Goal: Transaction & Acquisition: Purchase product/service

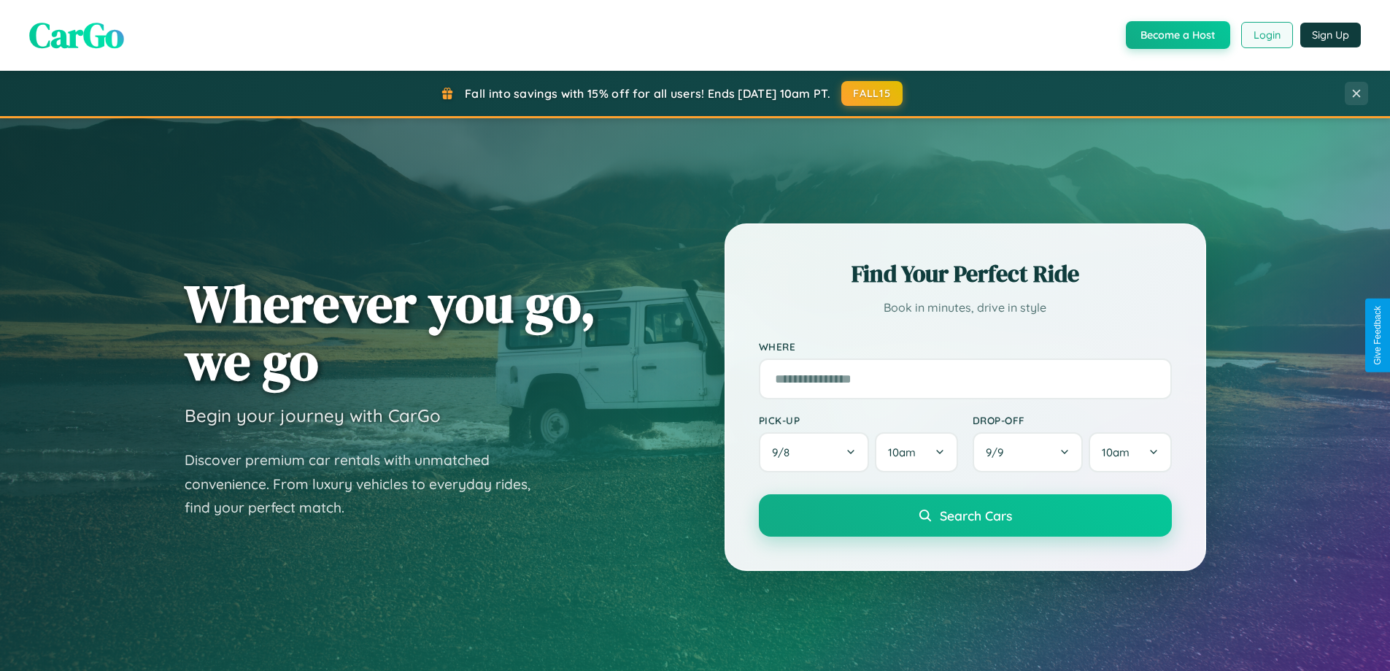
click at [1266, 35] on button "Login" at bounding box center [1267, 35] width 52 height 26
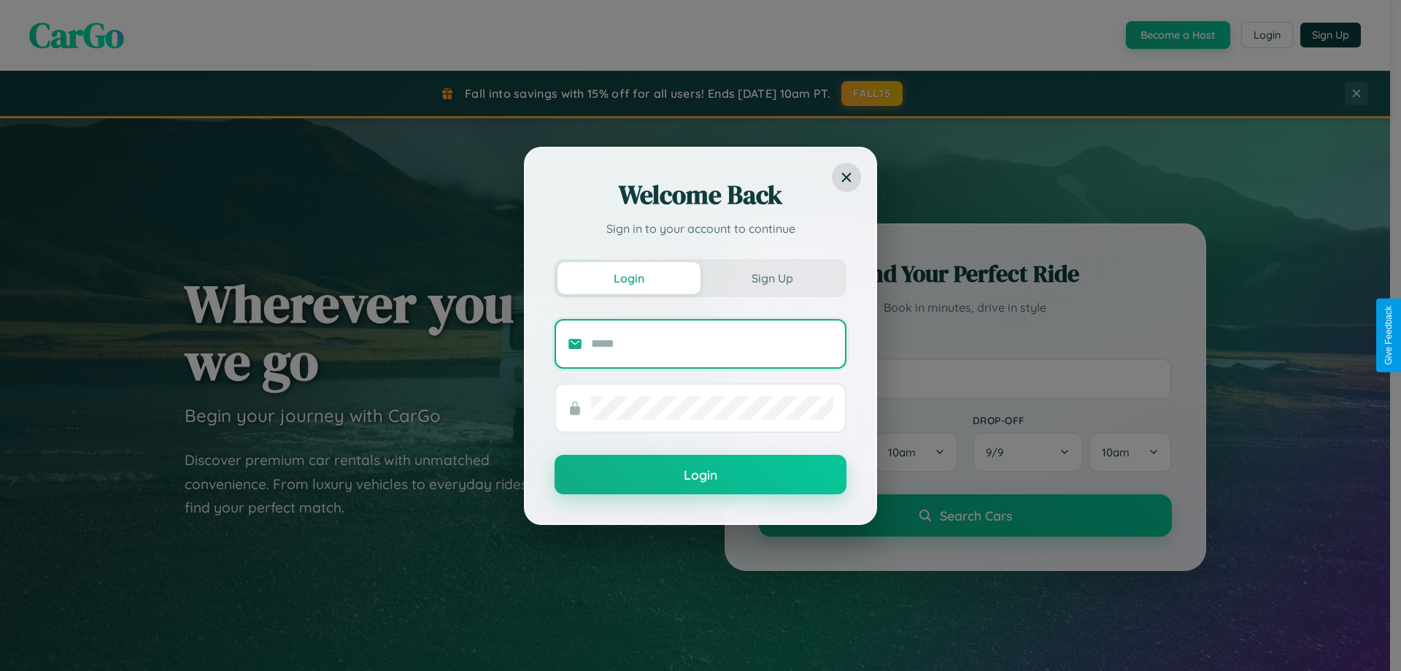
click at [712, 343] on input "text" at bounding box center [712, 343] width 242 height 23
type input "**********"
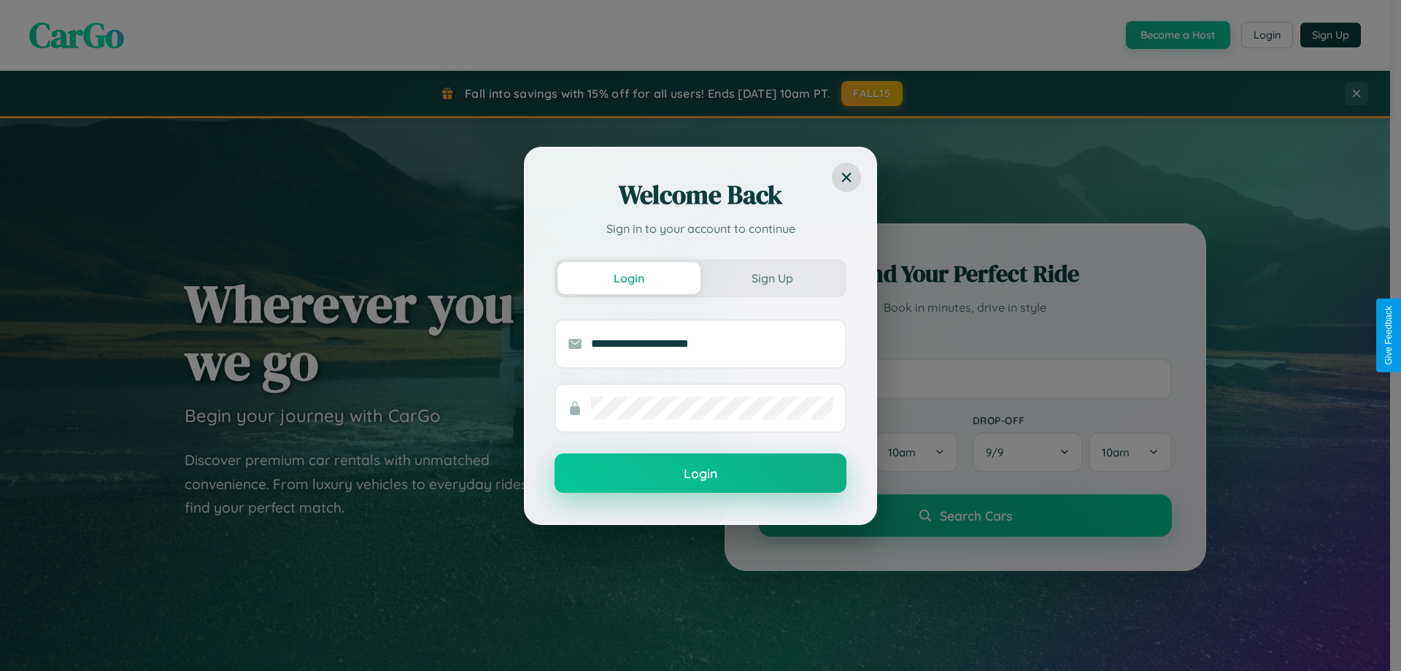
click at [700, 474] on button "Login" at bounding box center [701, 472] width 292 height 39
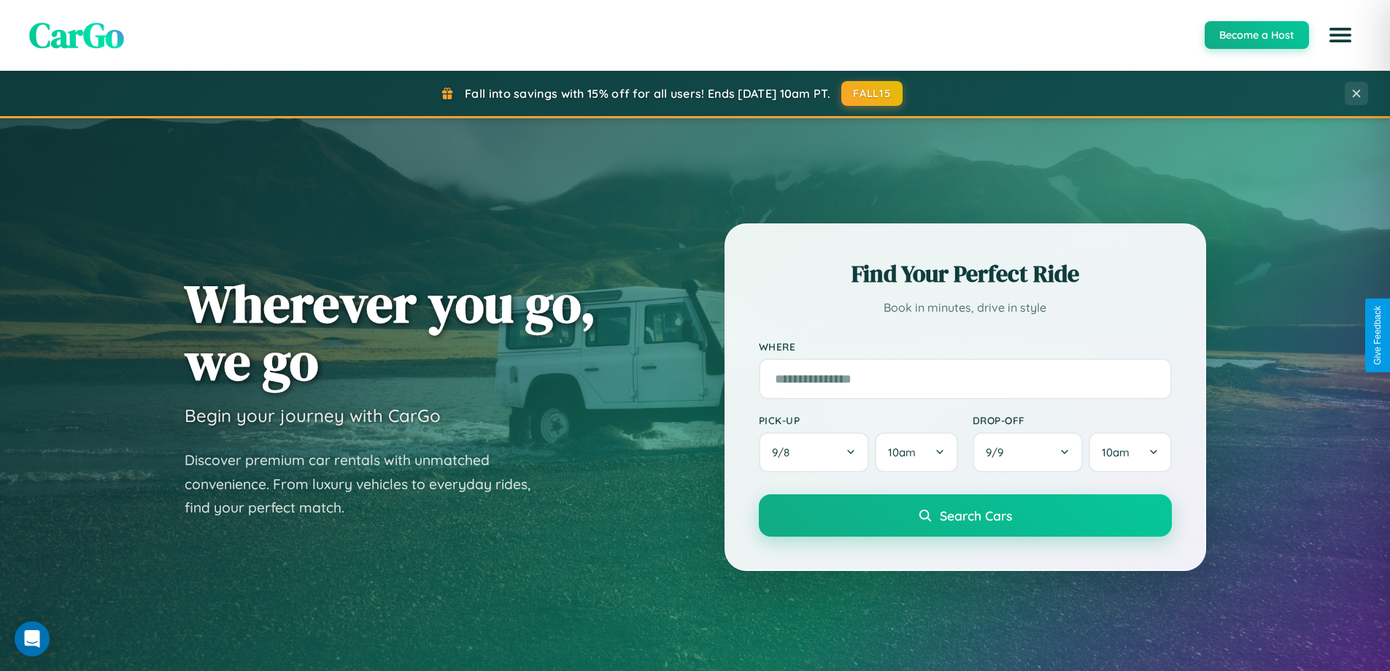
scroll to position [629, 0]
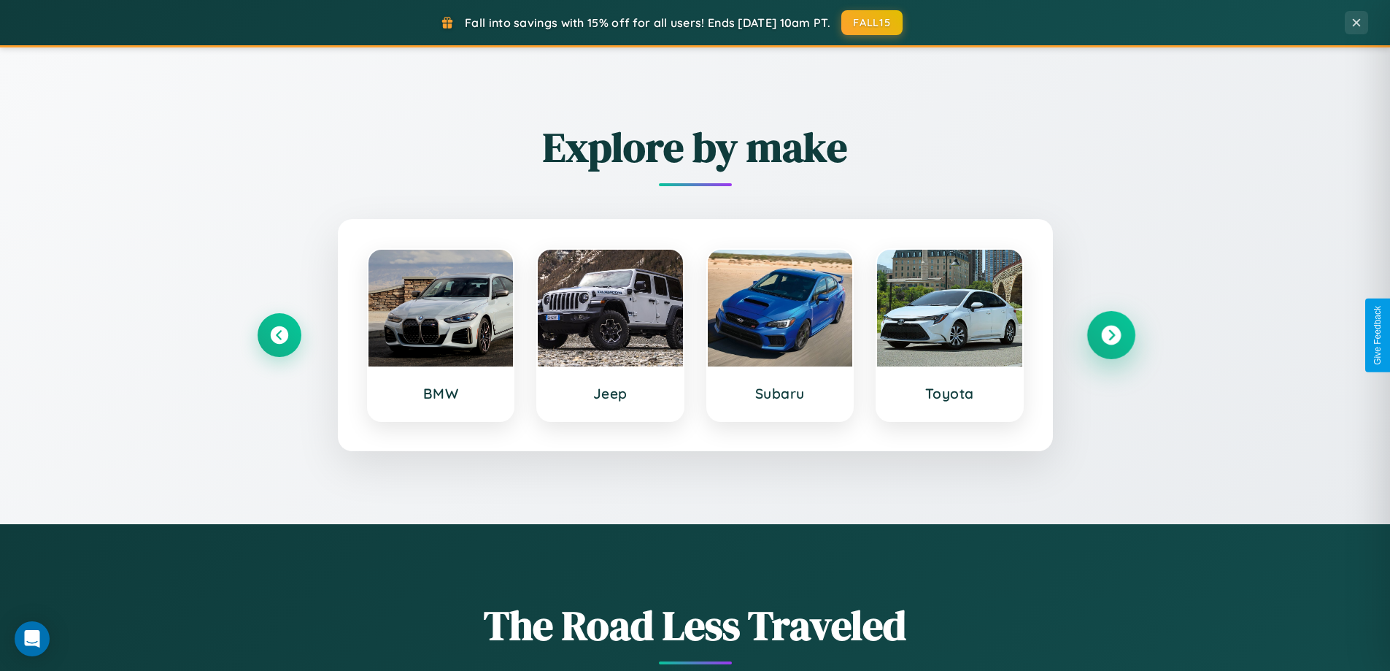
click at [1111, 335] on icon at bounding box center [1111, 335] width 20 height 20
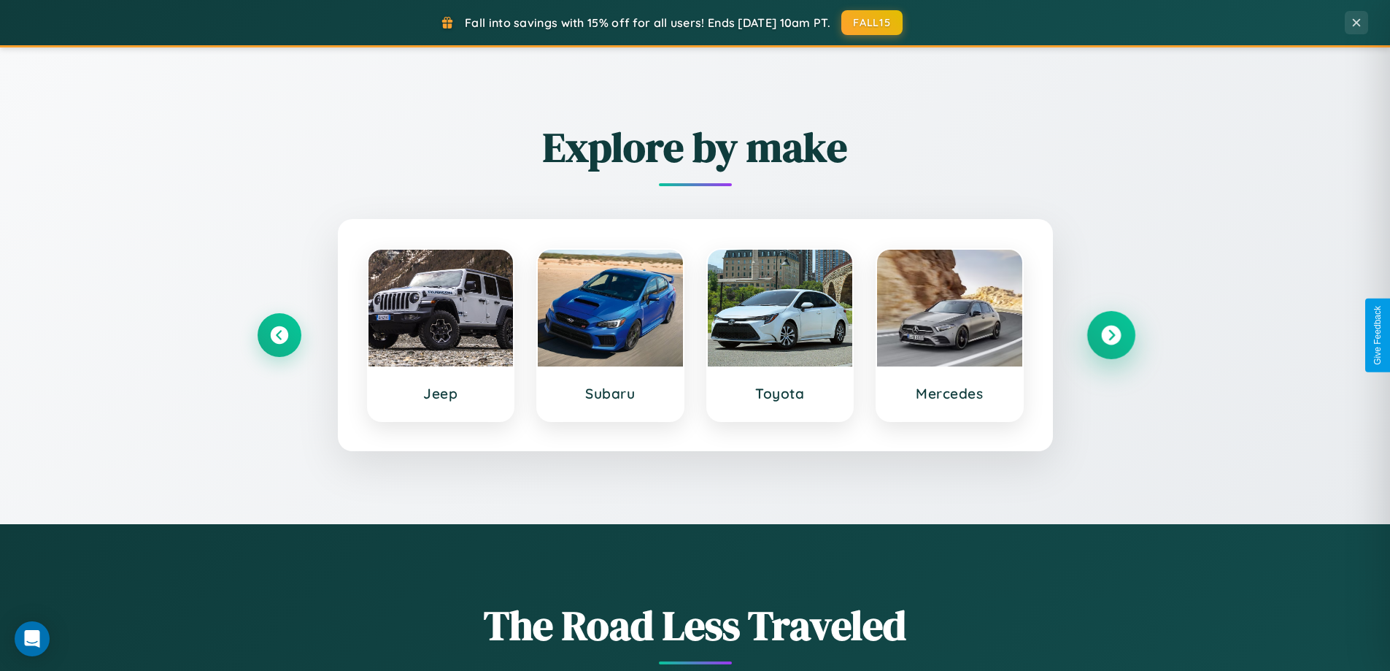
click at [1111, 335] on icon at bounding box center [1111, 335] width 20 height 20
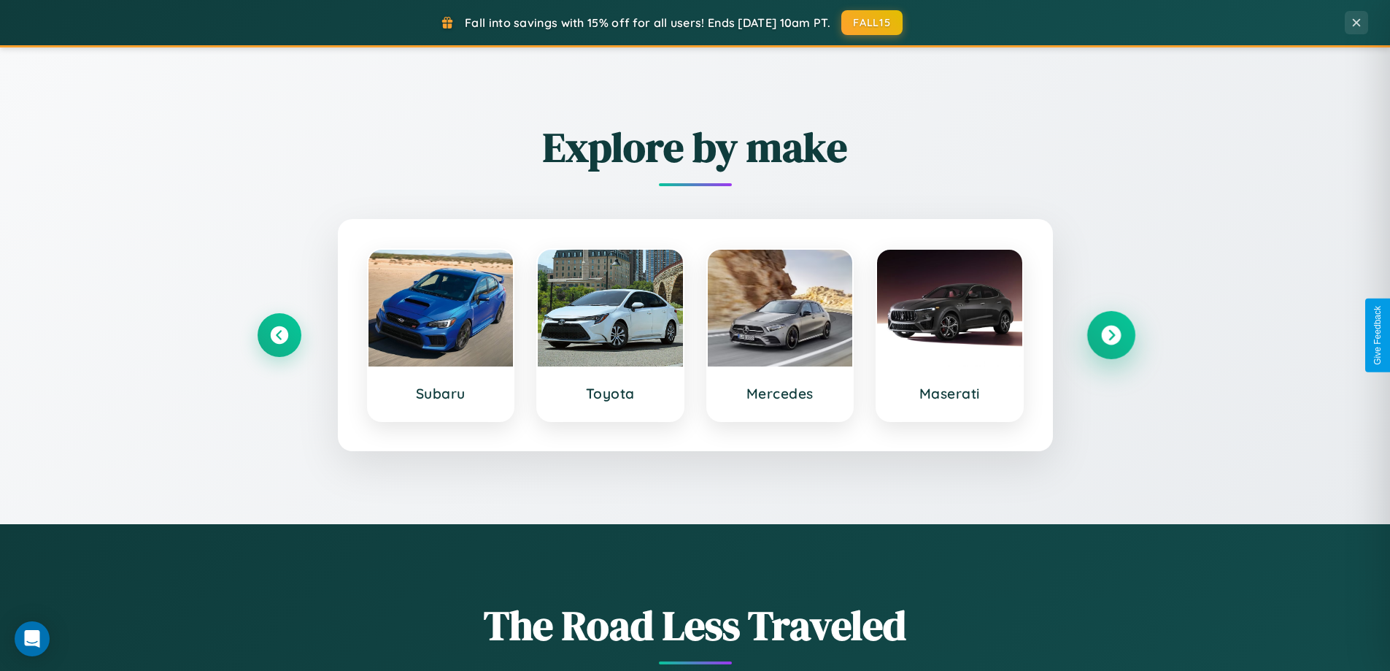
click at [1111, 335] on icon at bounding box center [1111, 335] width 20 height 20
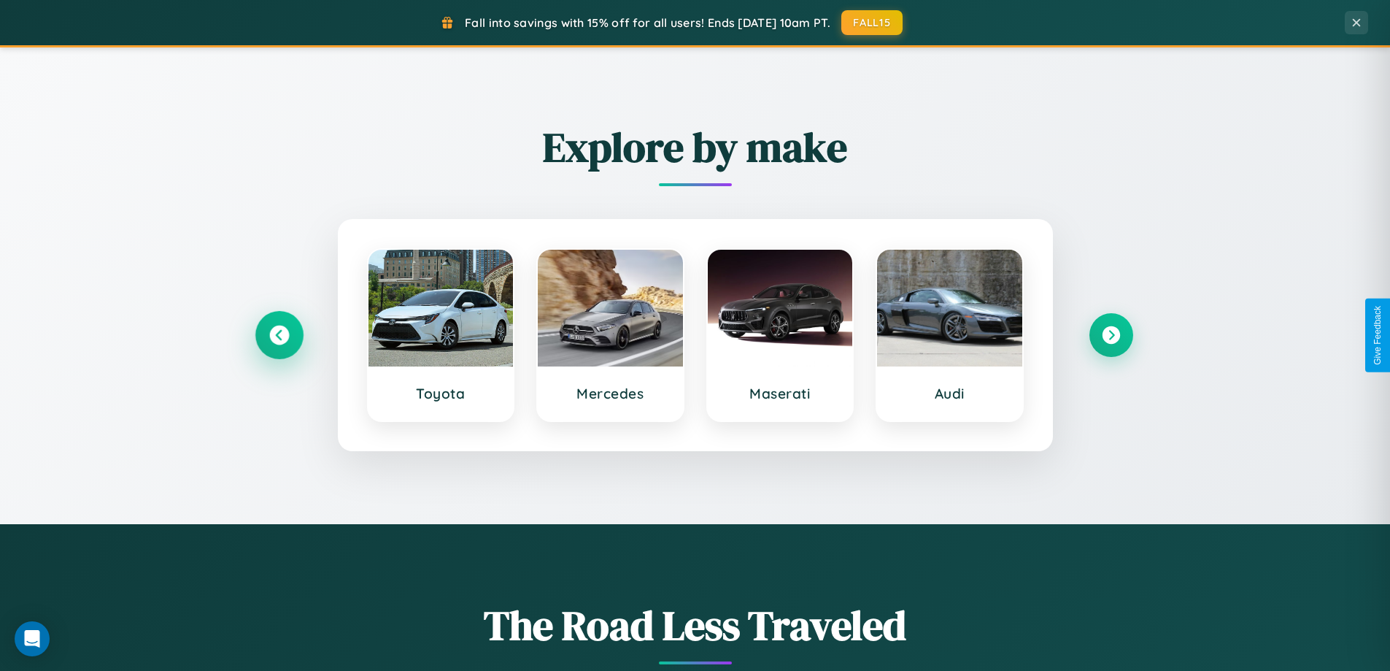
click at [279, 335] on icon at bounding box center [279, 335] width 20 height 20
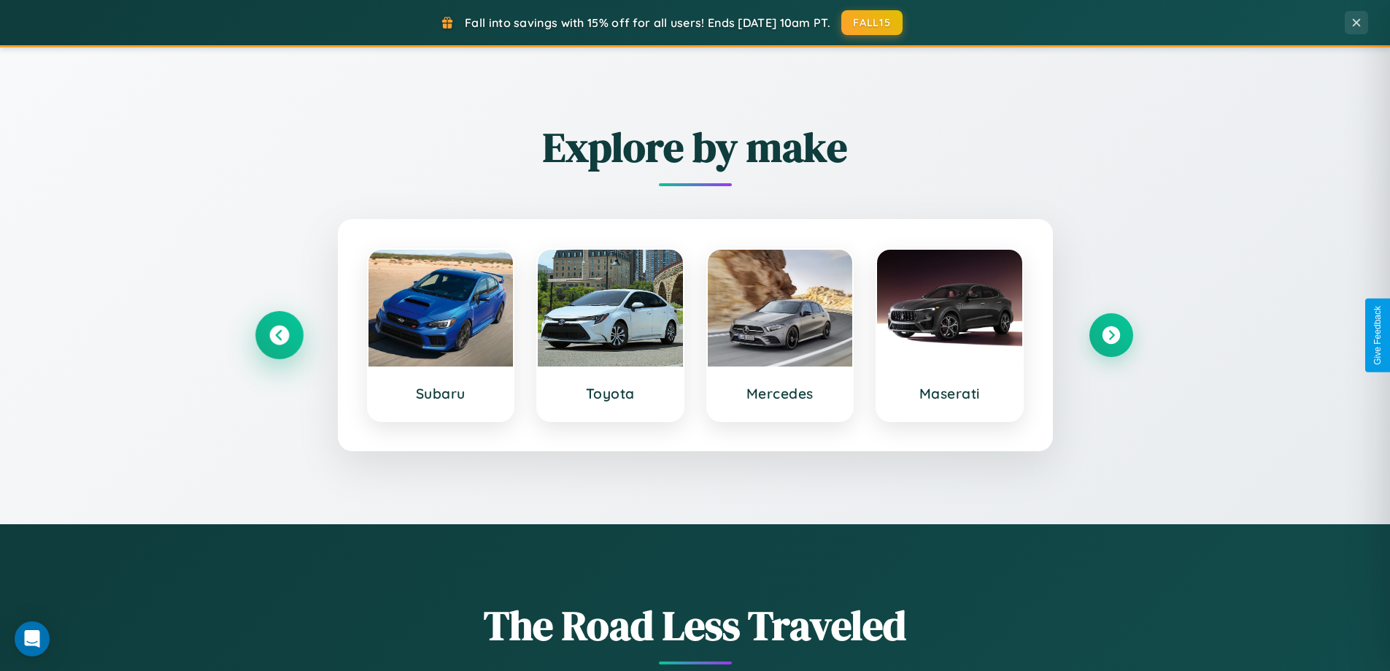
click at [279, 335] on icon at bounding box center [279, 335] width 20 height 20
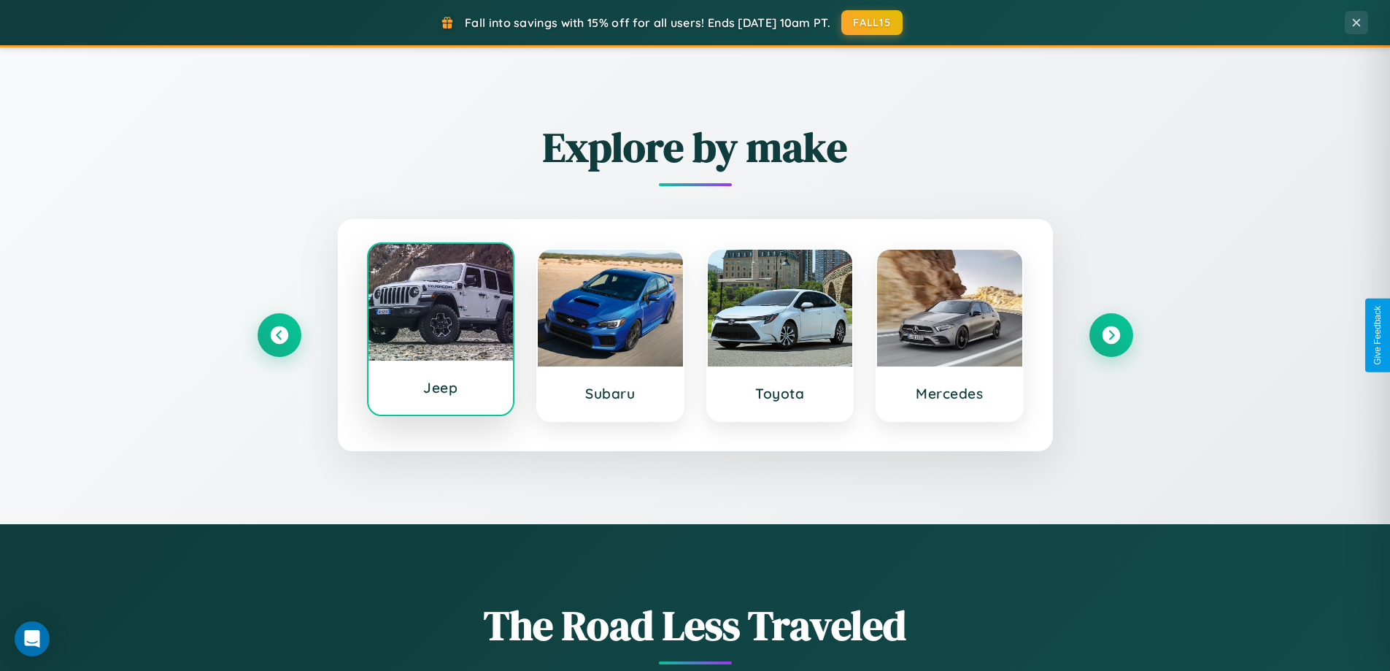
click at [440, 331] on div at bounding box center [440, 302] width 145 height 117
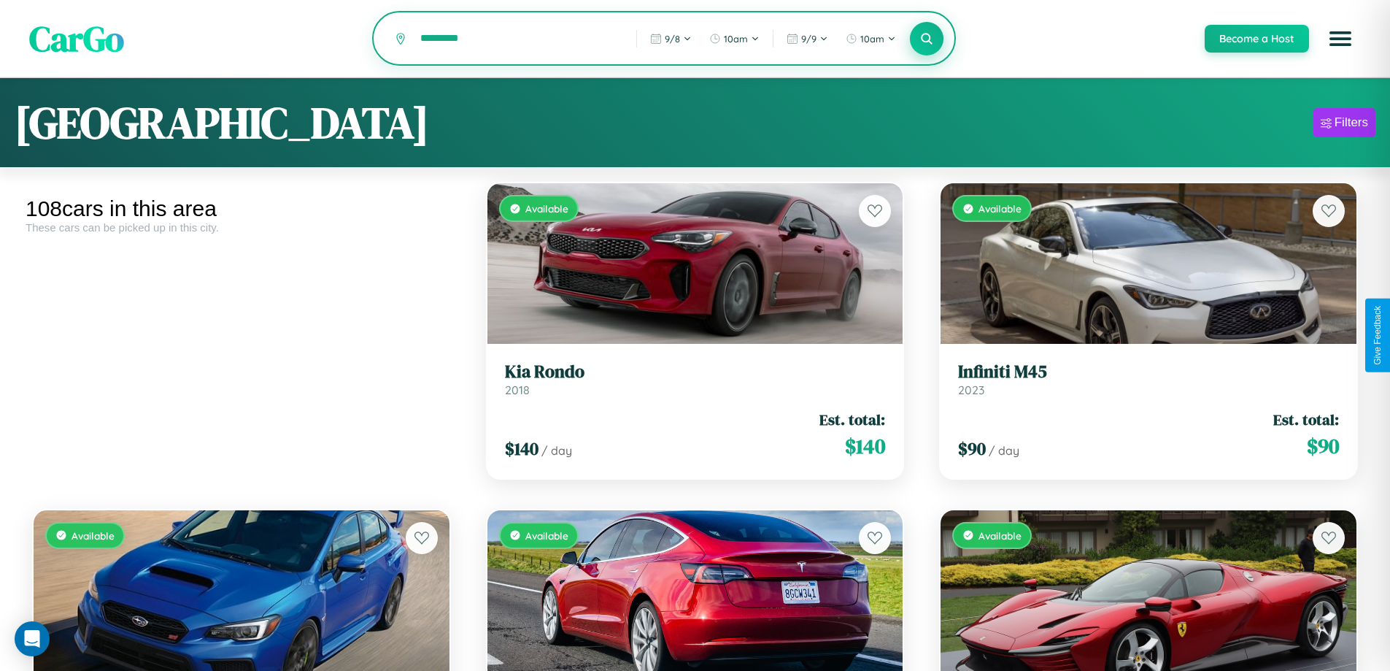
type input "*********"
click at [926, 39] on icon at bounding box center [927, 38] width 14 height 14
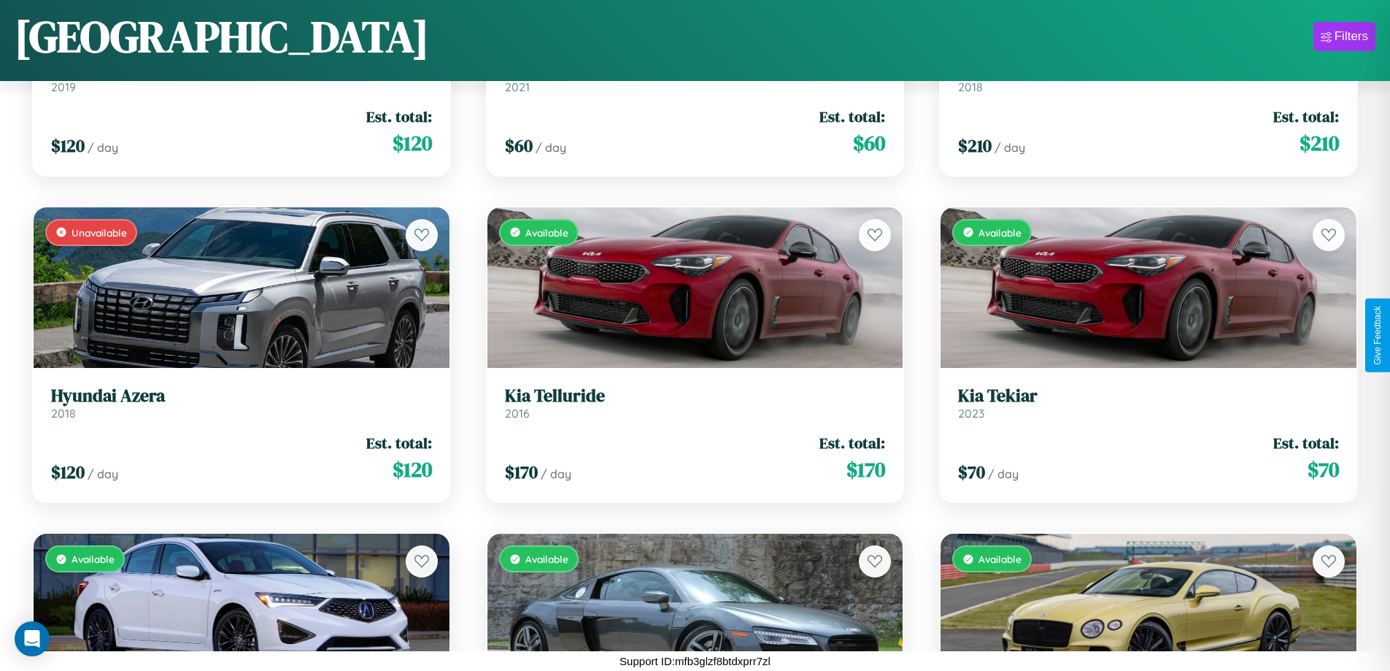
scroll to position [6413, 0]
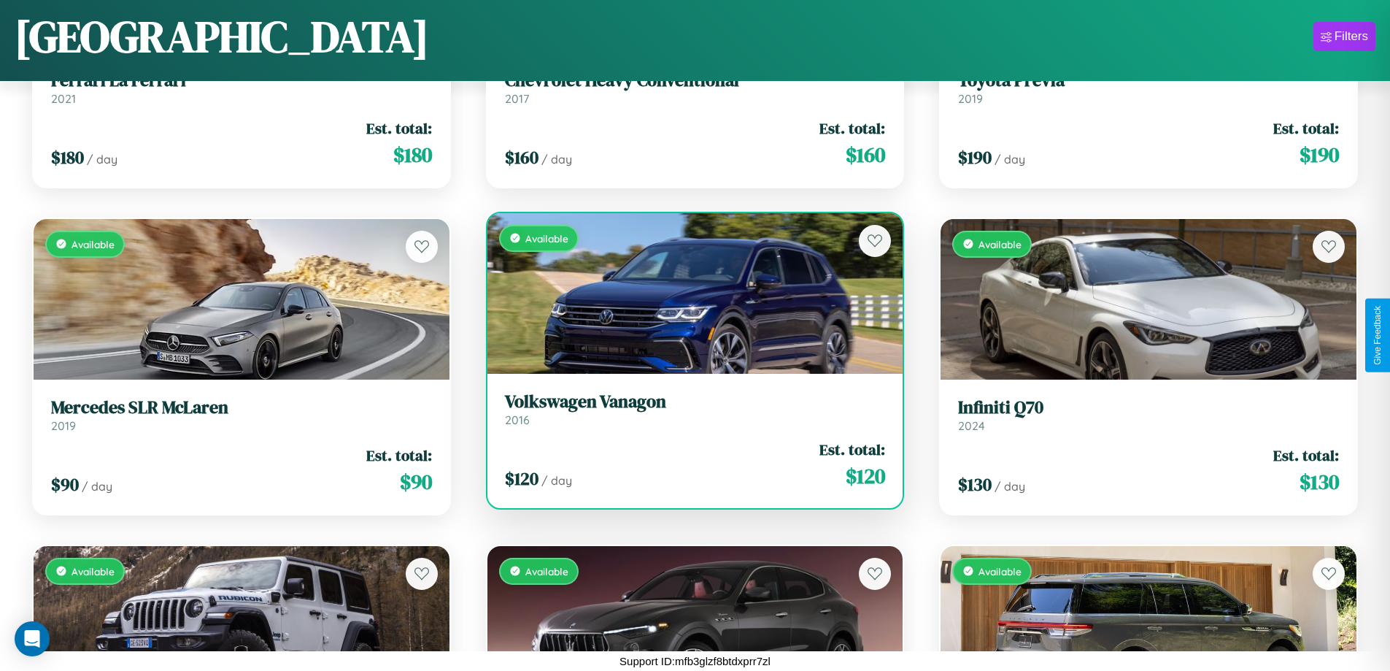
click at [689, 294] on div "Available" at bounding box center [695, 293] width 416 height 161
click at [689, 293] on div "Available" at bounding box center [695, 293] width 416 height 161
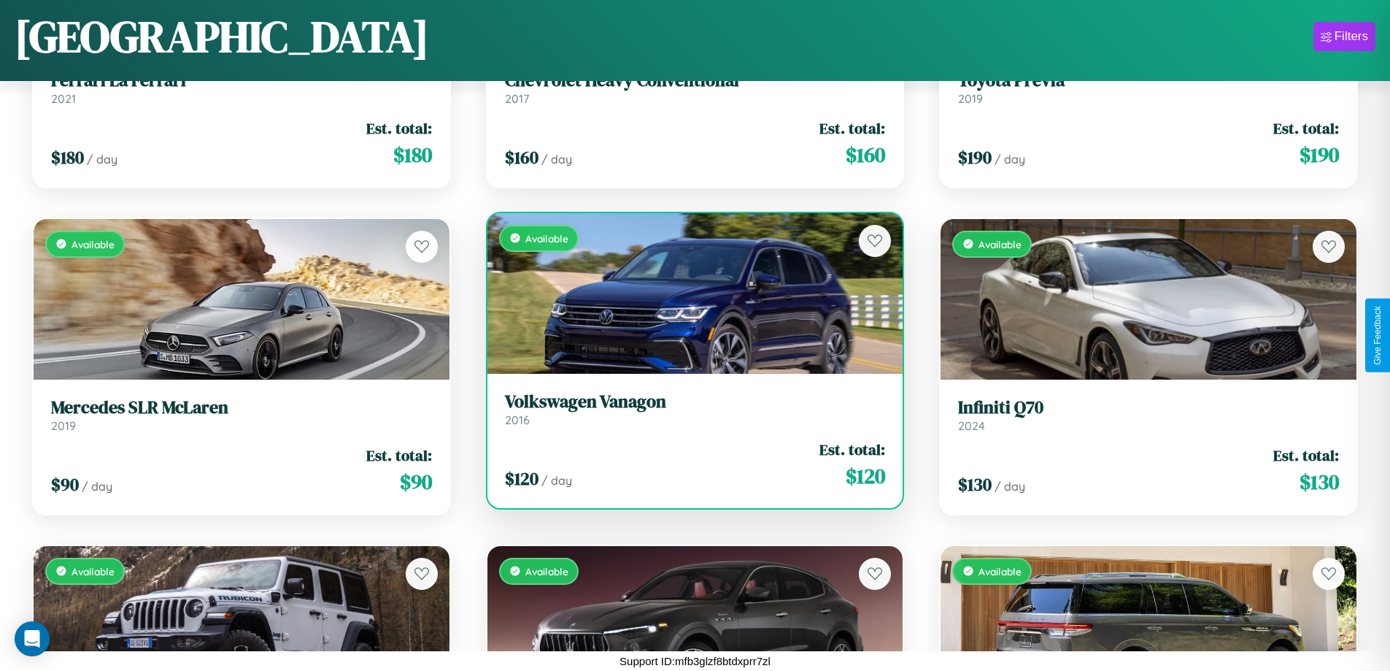
click at [689, 293] on div "Available" at bounding box center [695, 293] width 416 height 161
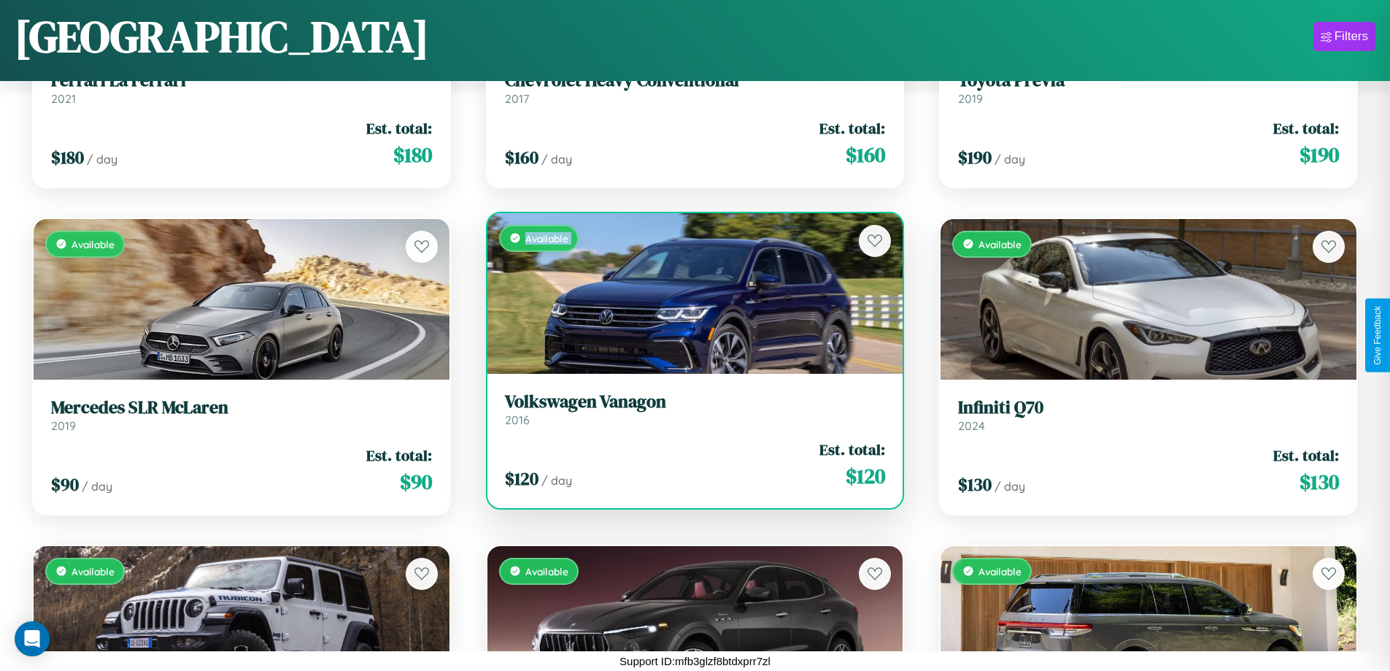
click at [689, 293] on div "Available" at bounding box center [695, 293] width 416 height 161
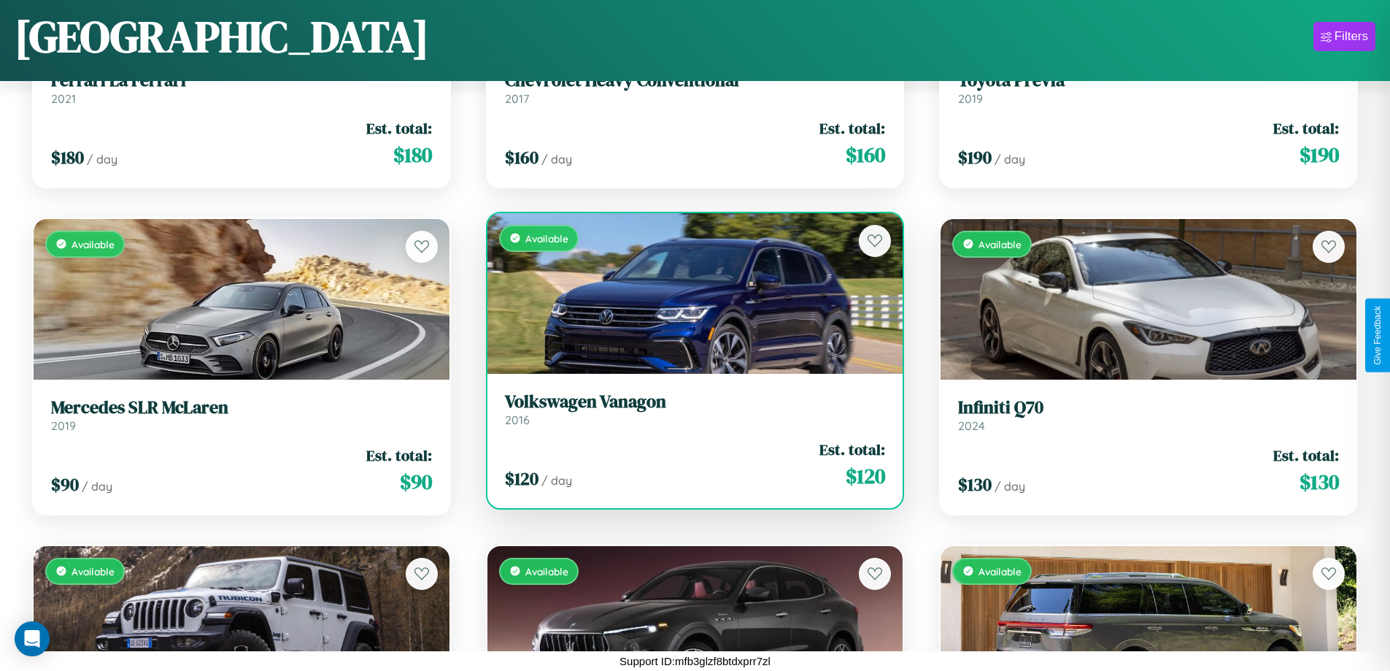
click at [689, 293] on div "Available" at bounding box center [695, 293] width 416 height 161
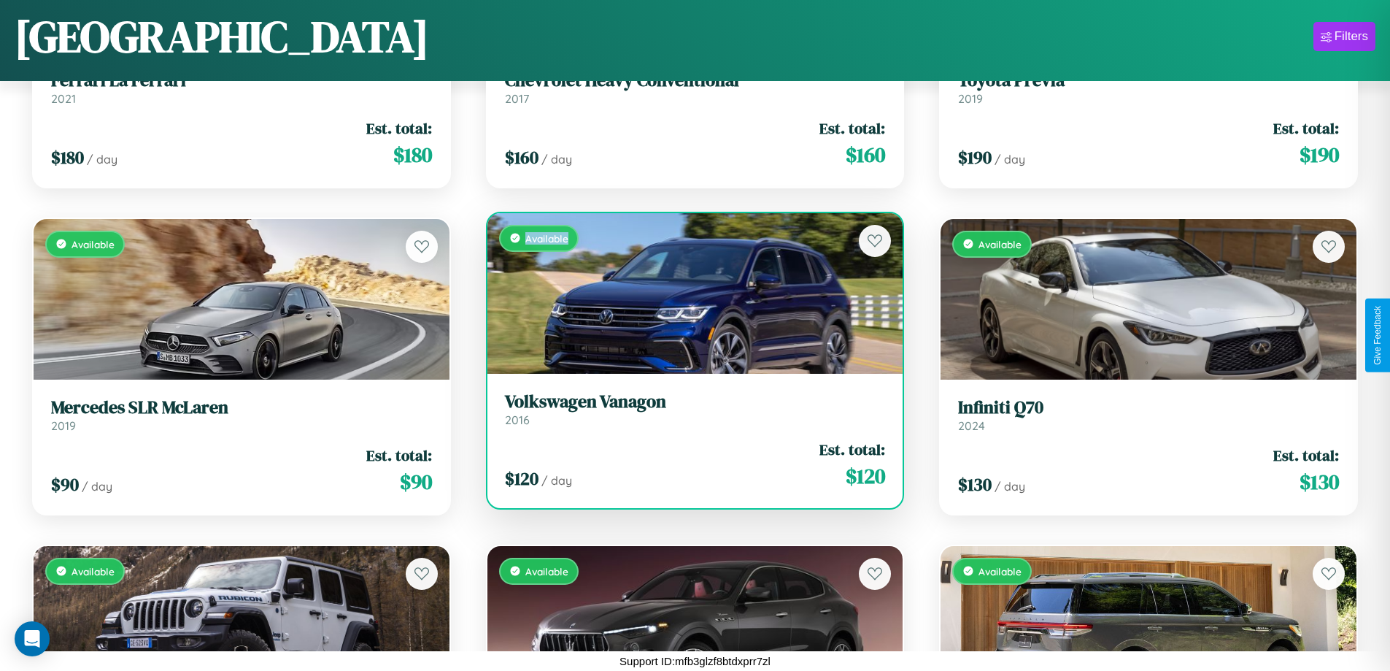
click at [689, 293] on div "Available" at bounding box center [695, 293] width 416 height 161
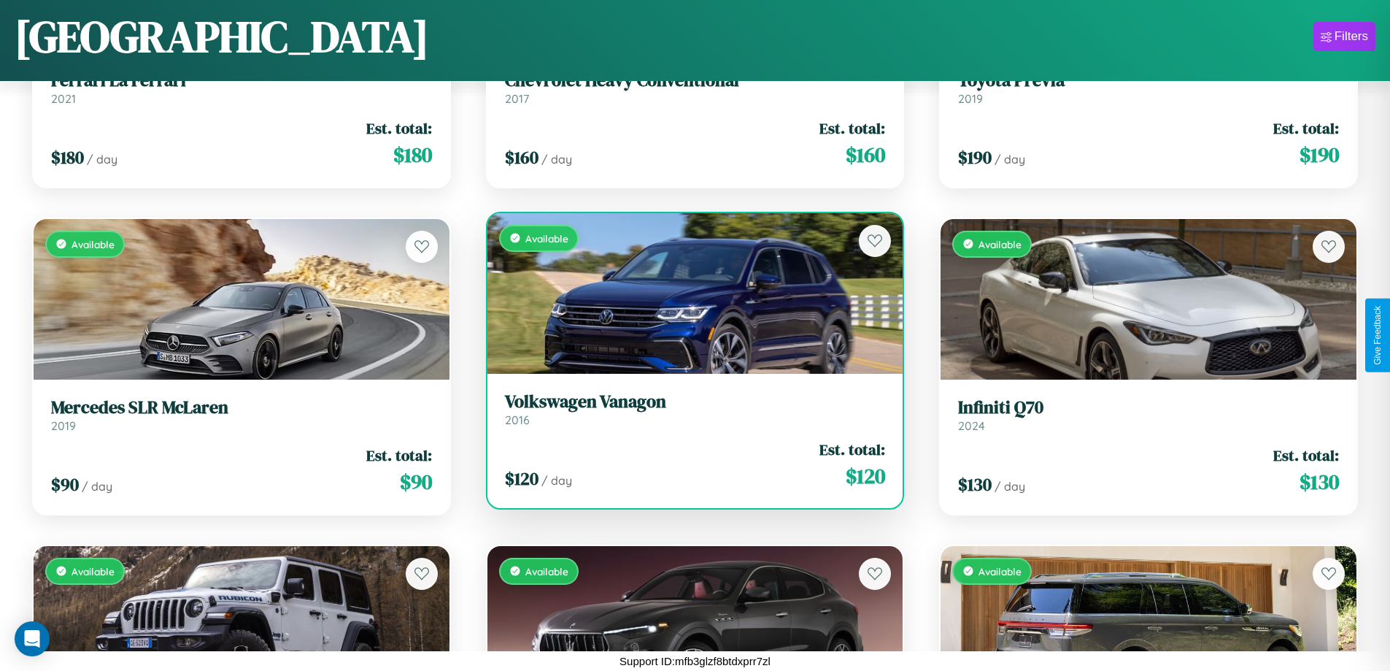
click at [689, 409] on h3 "Volkswagen Vanagon" at bounding box center [695, 401] width 381 height 21
